Goal: Transaction & Acquisition: Obtain resource

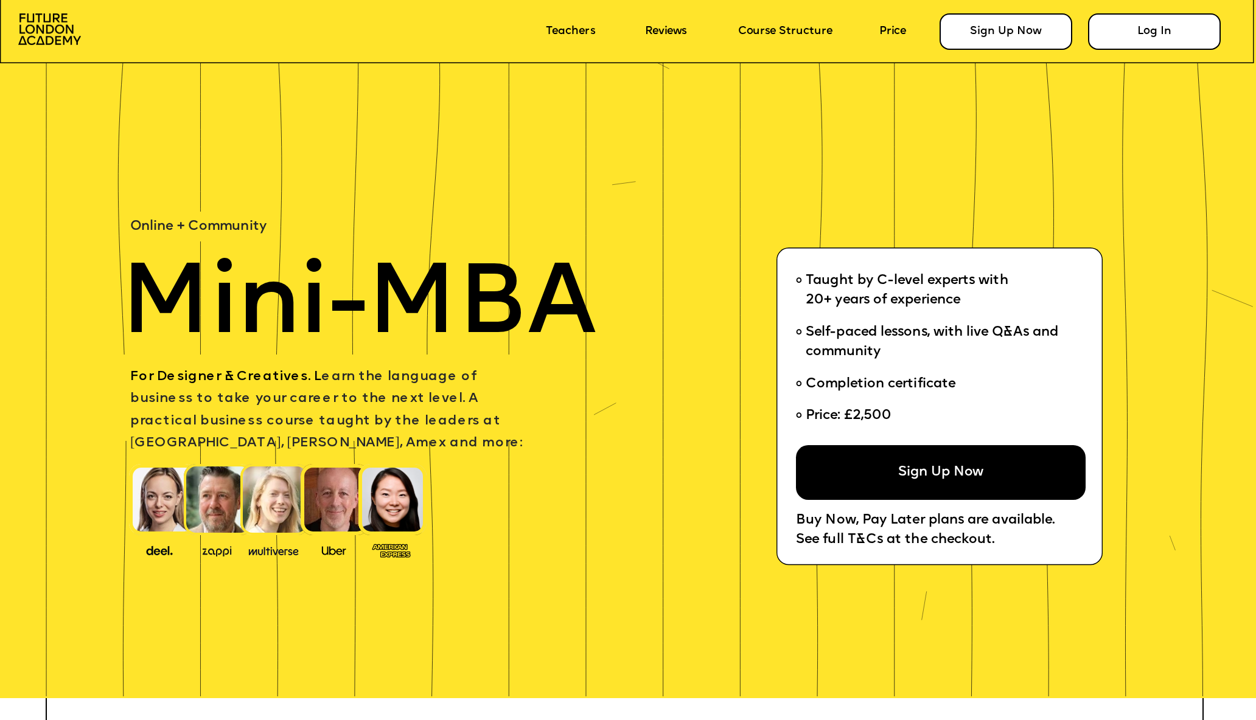
click at [944, 459] on div "Sign Up Now" at bounding box center [941, 472] width 290 height 55
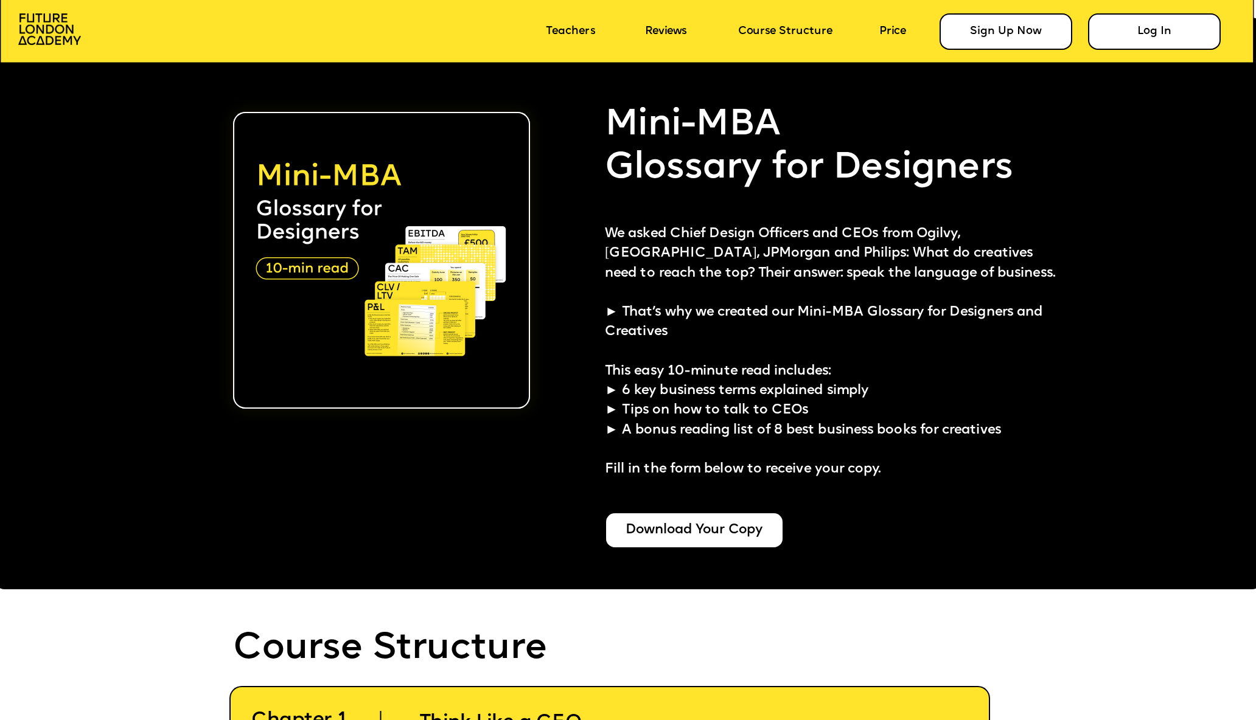
scroll to position [3095, 0]
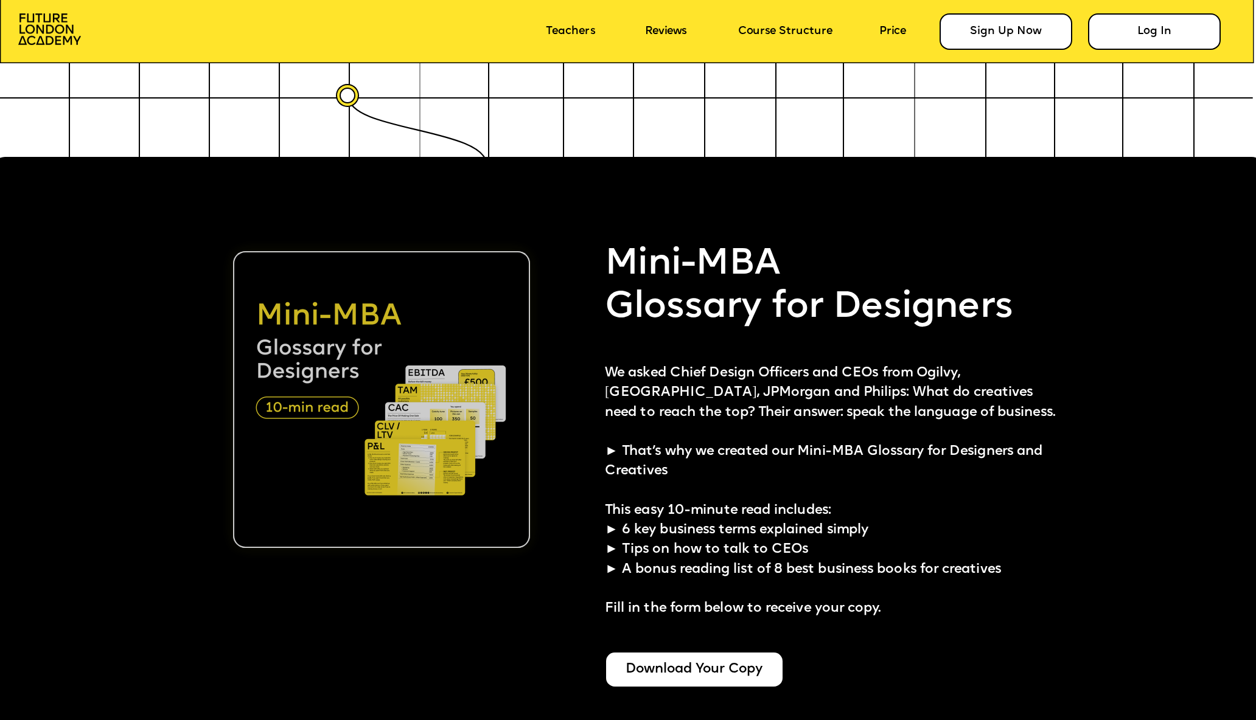
click at [366, 428] on img at bounding box center [381, 399] width 297 height 297
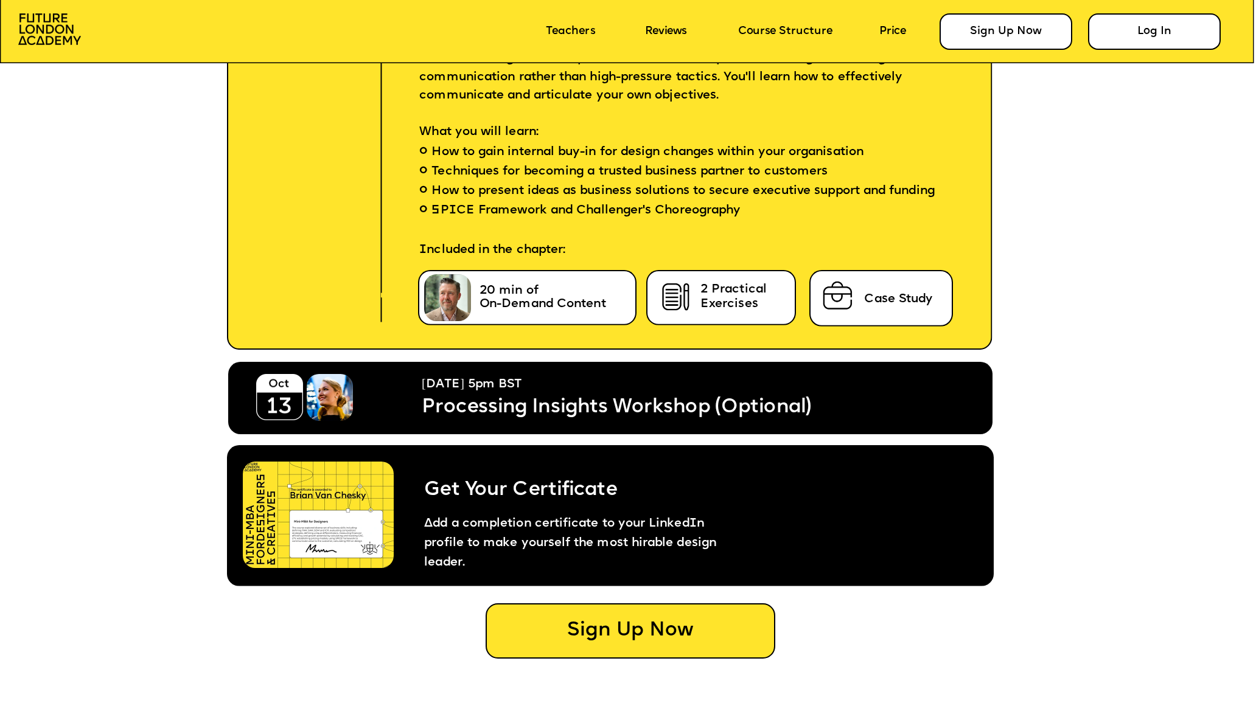
scroll to position [6880, 0]
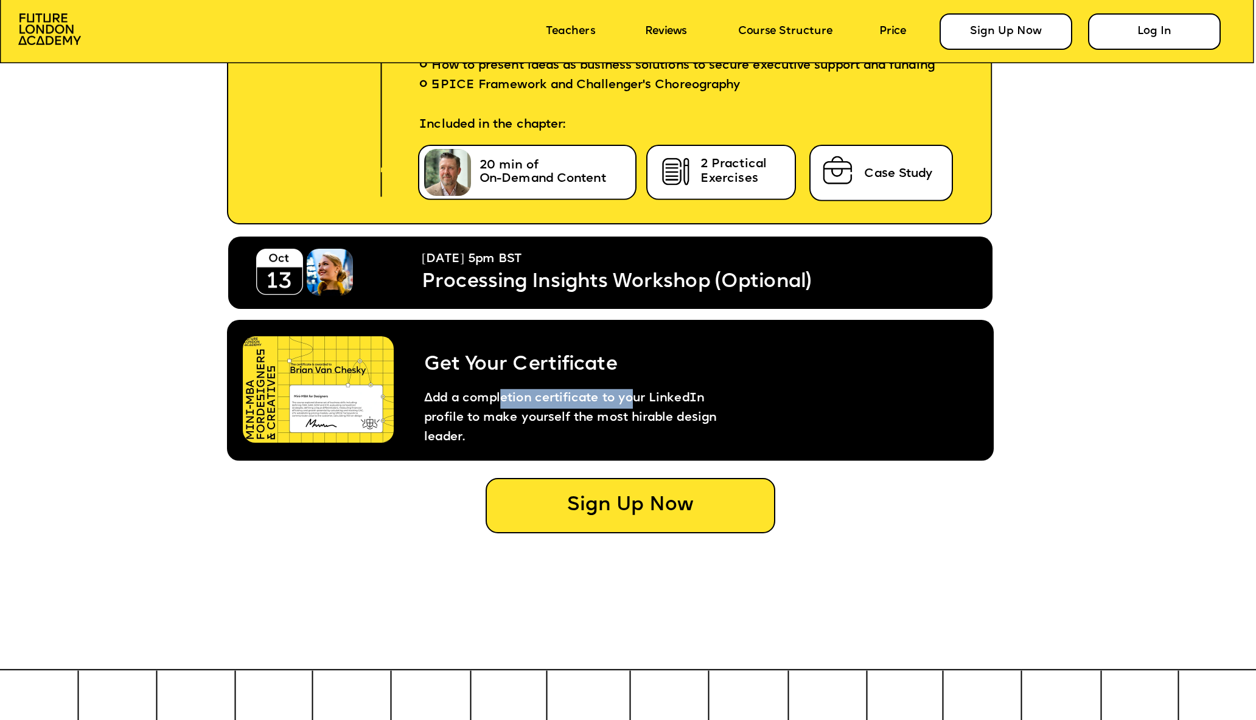
drag, startPoint x: 529, startPoint y: 400, endPoint x: 631, endPoint y: 405, distance: 102.3
click at [630, 405] on span "Add a completion certificate to your LinkedIn profile to make yourself the most…" at bounding box center [572, 418] width 296 height 50
click at [631, 405] on span "Add a completion certificate to your LinkedIn profile to make yourself the most…" at bounding box center [572, 418] width 296 height 50
click at [711, 403] on span "Add a completion certificate to your LinkedIn profile to make yourself the most…" at bounding box center [572, 418] width 296 height 50
click at [371, 414] on img at bounding box center [318, 389] width 151 height 106
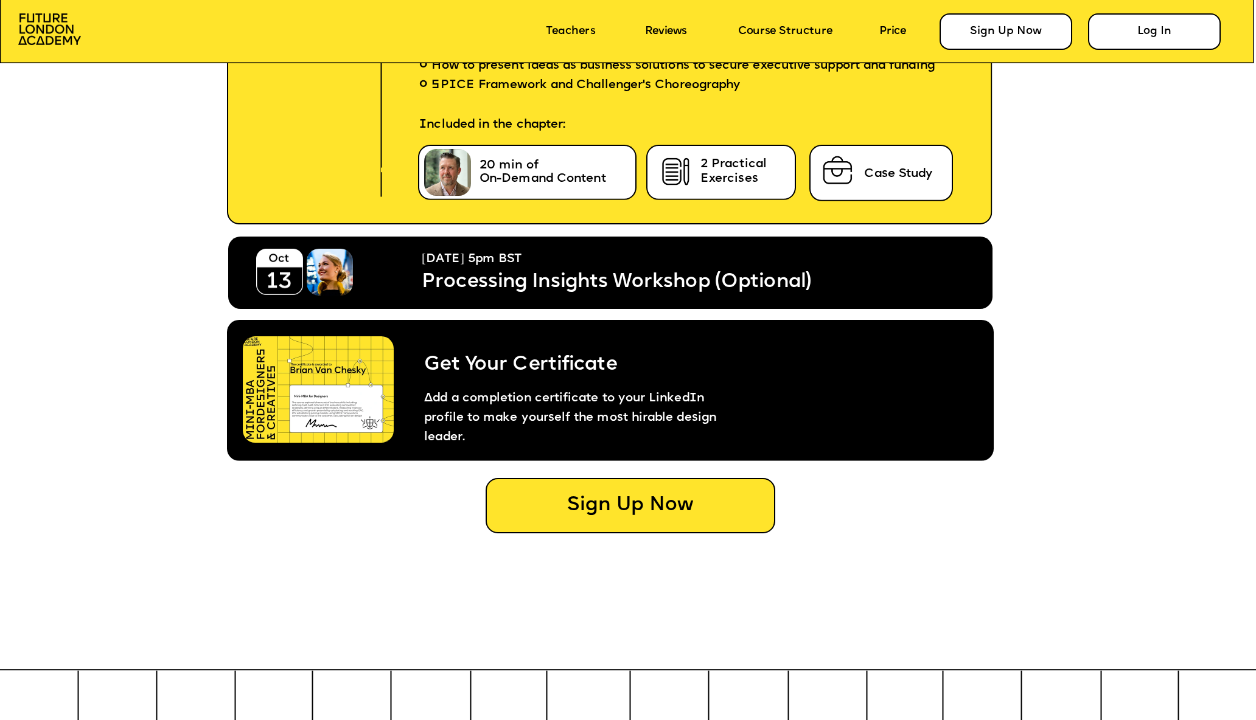
click at [464, 381] on p "Add a completion certificate to your LinkedIn profile to make yourself the most…" at bounding box center [573, 412] width 346 height 71
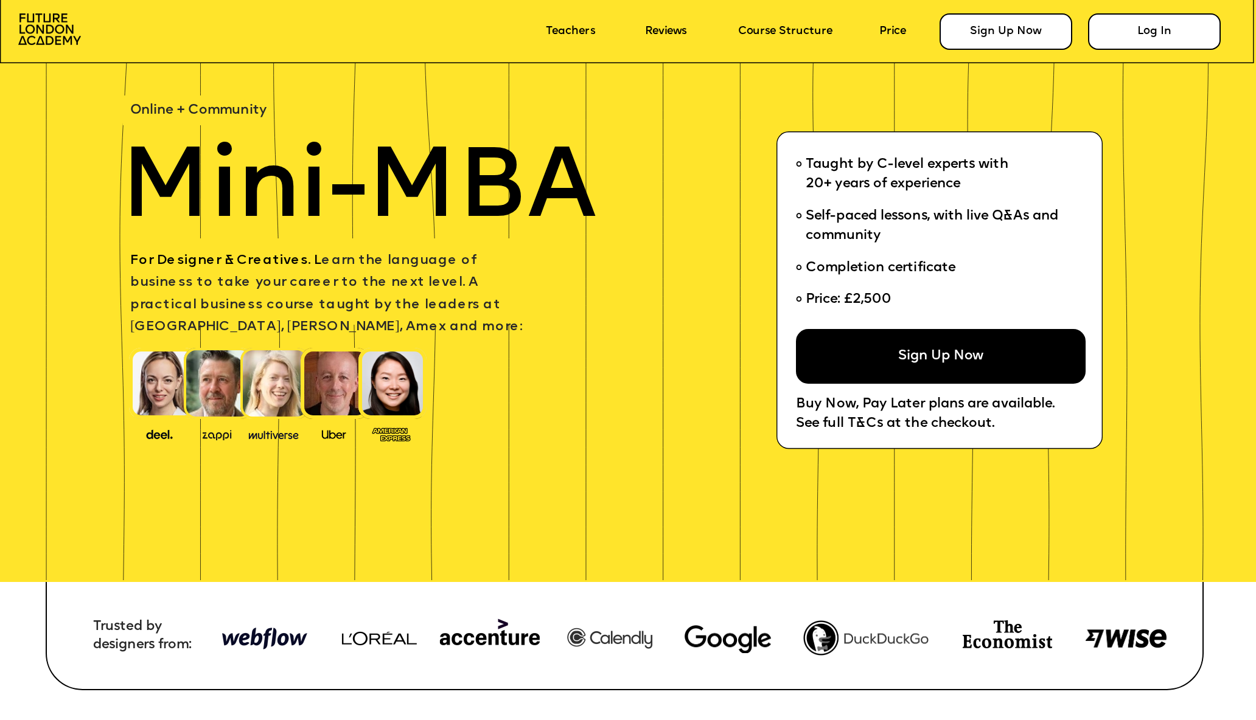
scroll to position [0, 0]
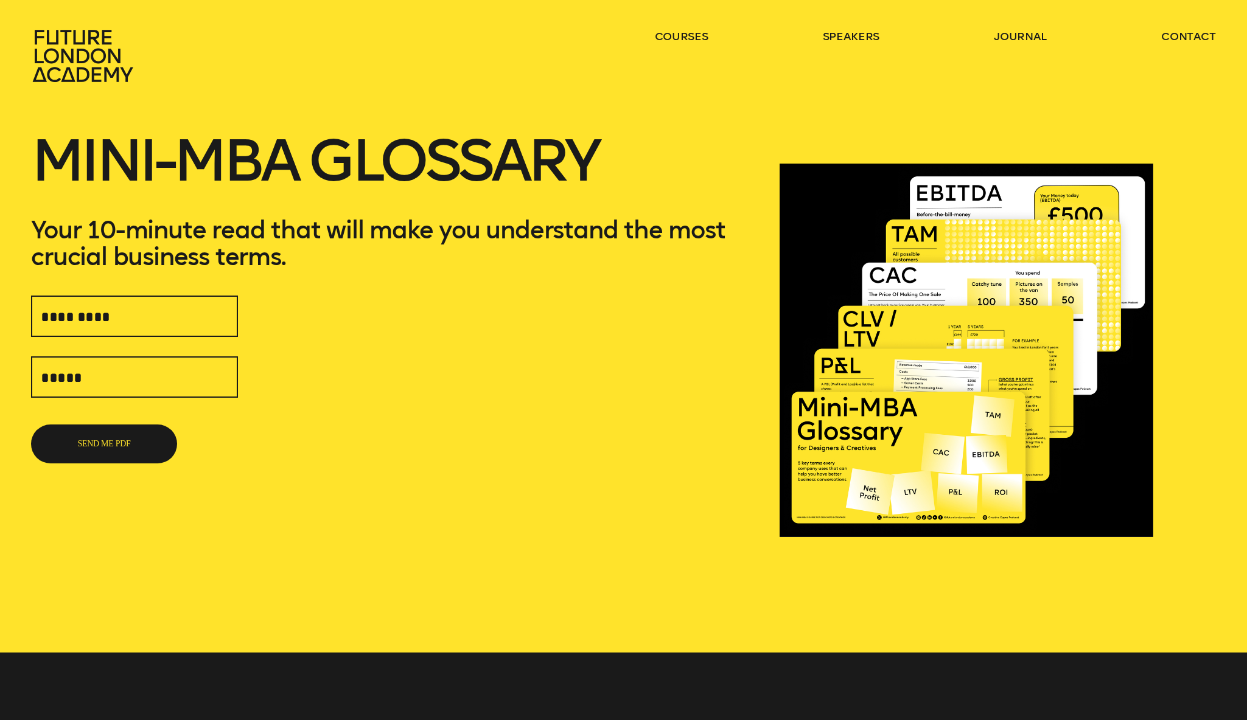
click at [239, 317] on div "SEND ME PDF" at bounding box center [389, 377] width 717 height 174
click at [207, 324] on input "text" at bounding box center [134, 316] width 207 height 41
type input "********"
type input "**********"
type input "*"
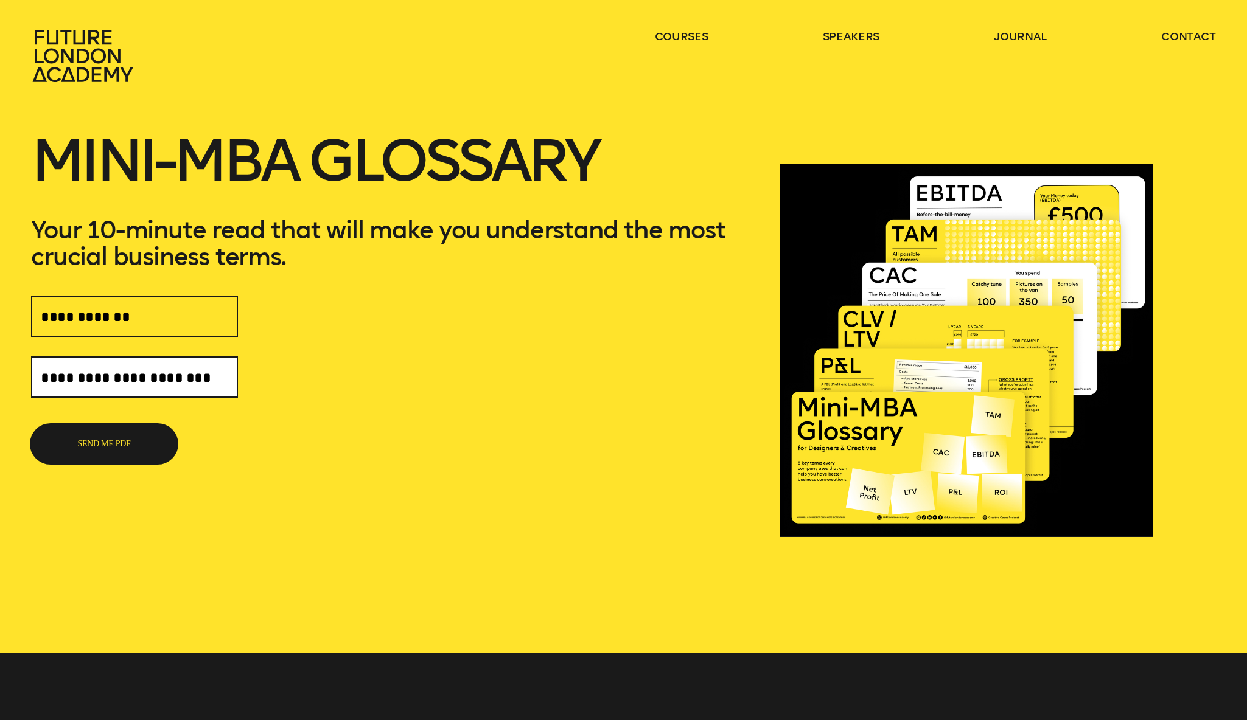
type input "**********"
click at [141, 450] on button "SEND ME PDF" at bounding box center [104, 444] width 146 height 39
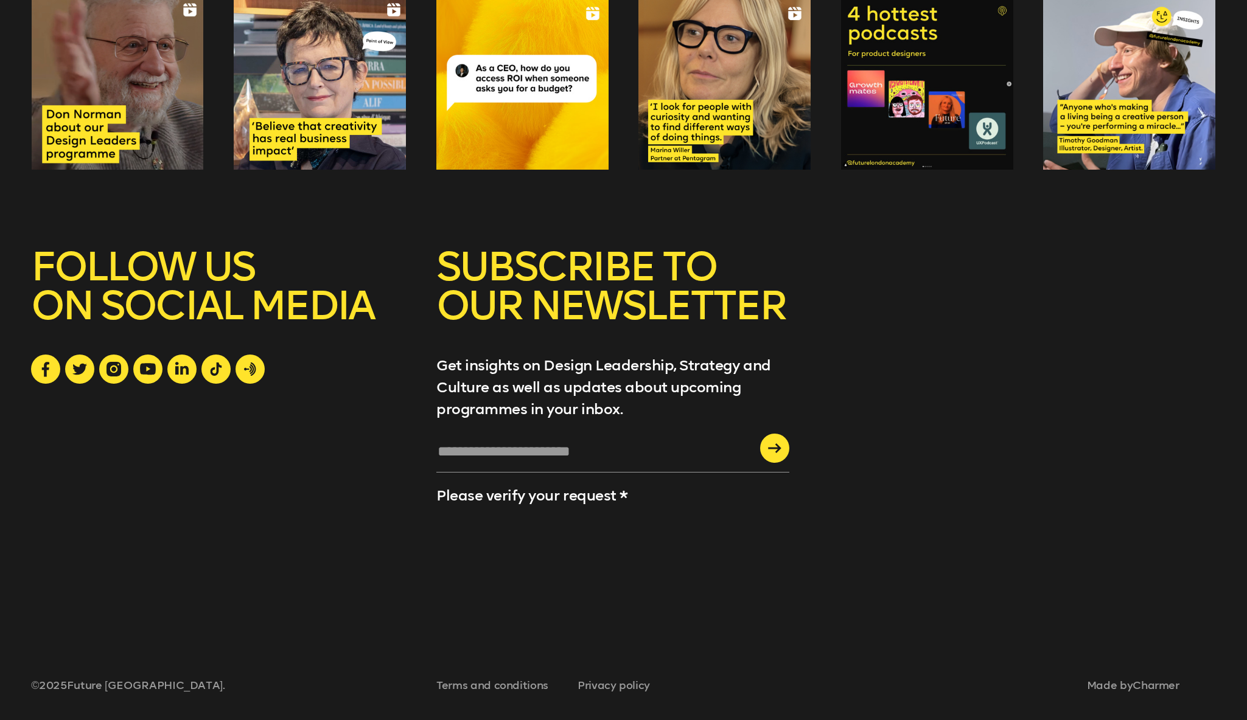
scroll to position [838, 0]
